Goal: Book appointment/travel/reservation

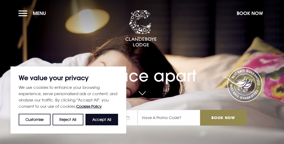
click at [104, 121] on button "Accept All" at bounding box center [101, 120] width 33 height 12
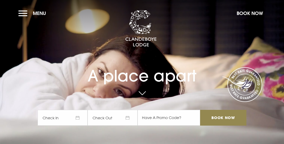
checkbox input "true"
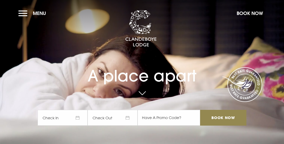
click at [25, 10] on button "Menu" at bounding box center [33, 13] width 30 height 11
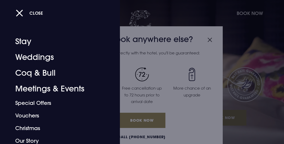
click at [54, 57] on link "Weddings" at bounding box center [56, 57] width 82 height 16
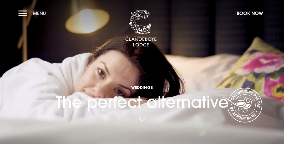
click at [26, 15] on button "Menu" at bounding box center [33, 13] width 30 height 11
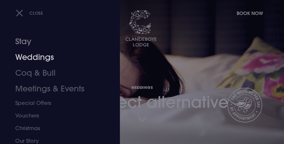
click at [45, 56] on link "Weddings" at bounding box center [56, 57] width 82 height 16
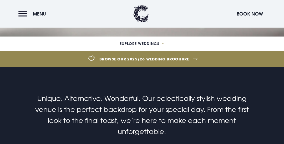
scroll to position [108, 0]
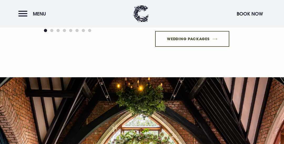
click at [187, 47] on link "Wedding Packages" at bounding box center [192, 39] width 74 height 16
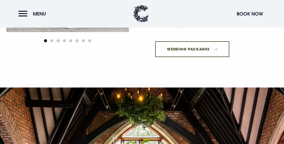
scroll to position [758, 0]
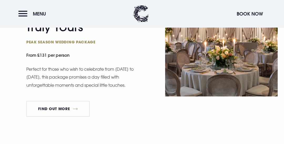
scroll to position [335, 0]
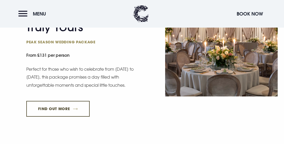
click at [76, 116] on link "FIND OUT MORE" at bounding box center [57, 109] width 63 height 16
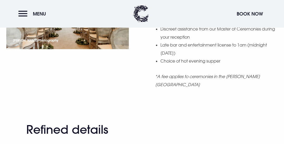
scroll to position [519, 0]
